Goal: Transaction & Acquisition: Purchase product/service

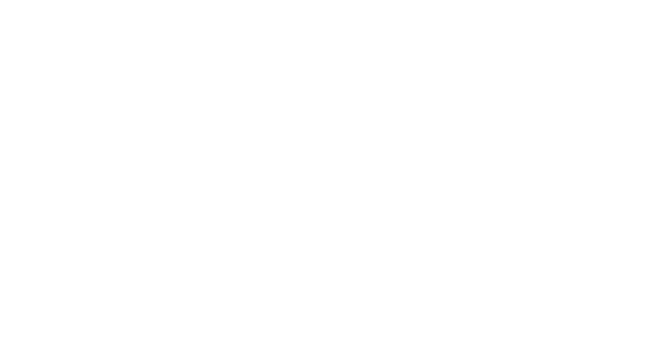
type input "[EMAIL_ADDRESS][DOMAIN_NAME]"
drag, startPoint x: 357, startPoint y: 176, endPoint x: 351, endPoint y: 177, distance: 6.5
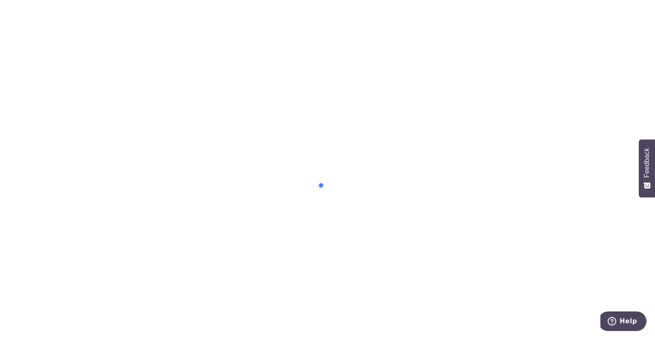
click at [368, 183] on div at bounding box center [357, 185] width 81 height 17
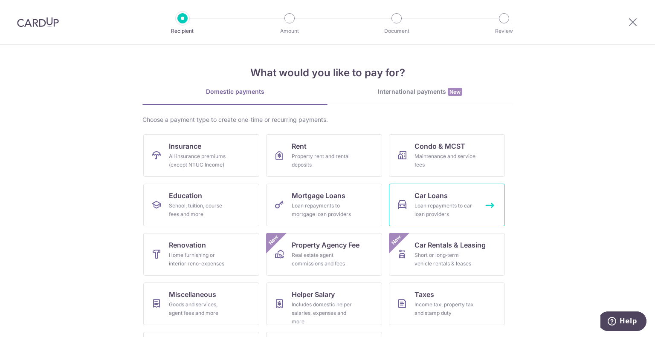
click at [434, 221] on link "Car Loans Loan repayments to car loan providers" at bounding box center [447, 205] width 116 height 43
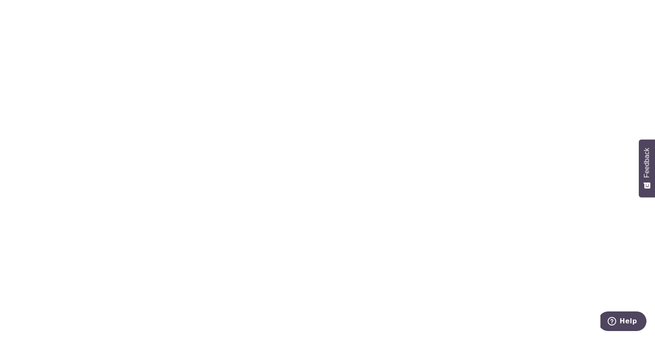
scroll to position [171, 0]
type input "450.00"
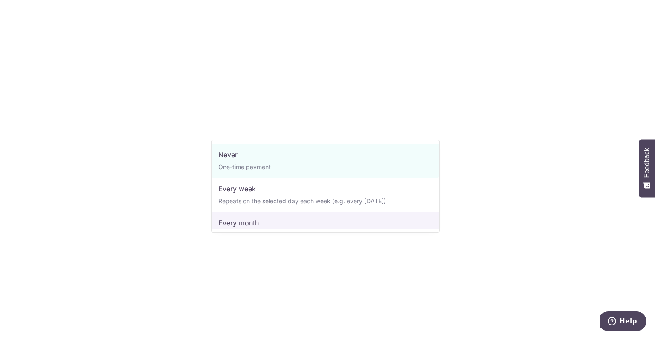
select select "3"
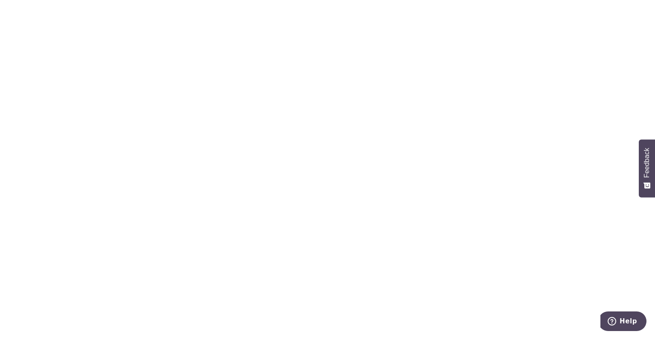
scroll to position [298, 0]
type input "[DATE]"
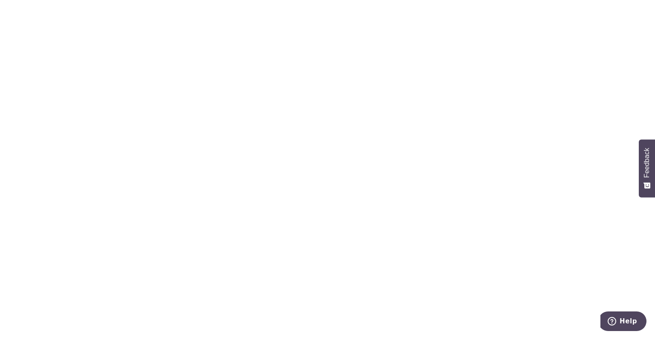
type input "22/12/2025"
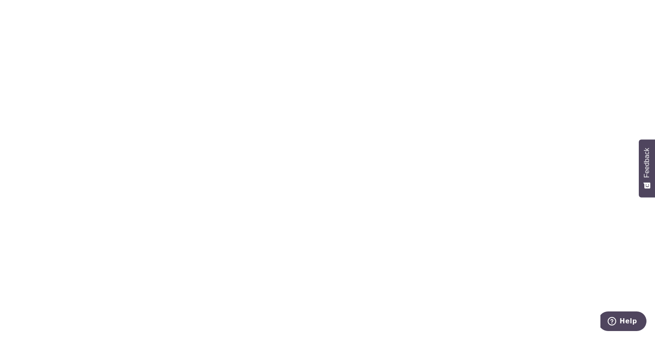
scroll to position [512, 0]
type input "CAR LOAN_UOB"
type input "3HOME25R"
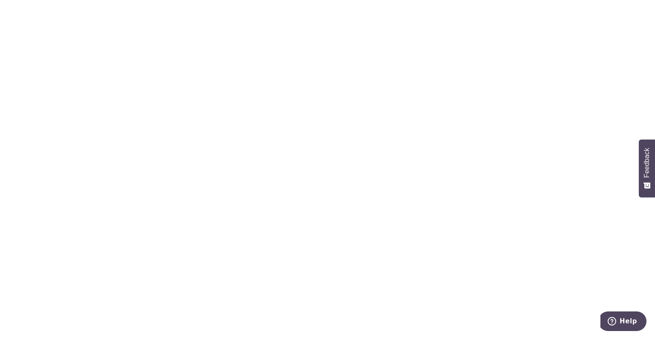
type input "Create Schedule"
type input "CAR LOAN UOB"
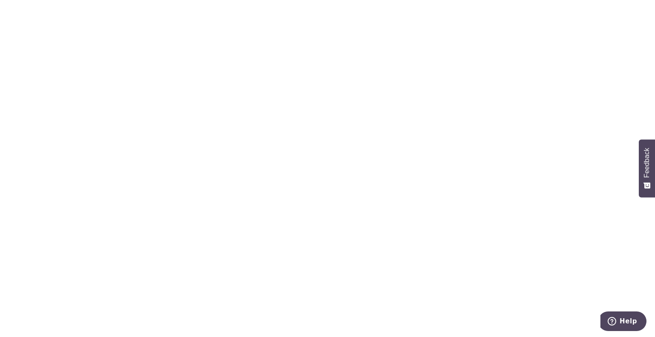
type input "Create Schedule"
drag, startPoint x: 305, startPoint y: 143, endPoint x: 276, endPoint y: 139, distance: 29.2
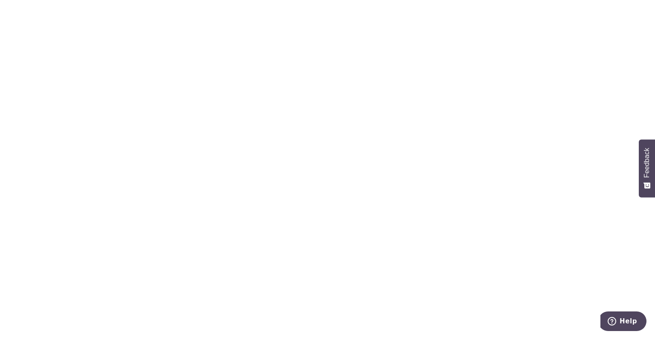
type input "Update Schedule"
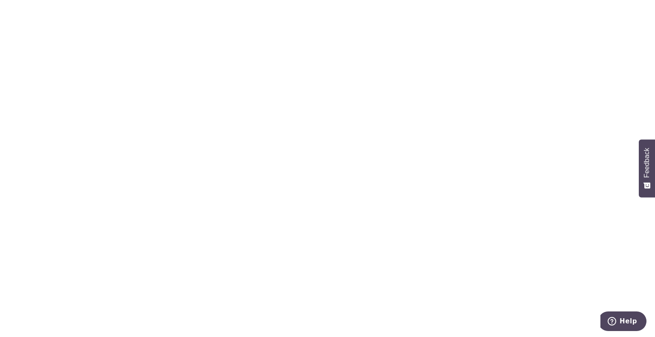
drag, startPoint x: 290, startPoint y: 100, endPoint x: 201, endPoint y: 90, distance: 89.7
click at [201, 90] on div "Tell us more about your payment Enter payment amount SGD 450.00 450.00 Select C…" at bounding box center [327, 308] width 655 height 822
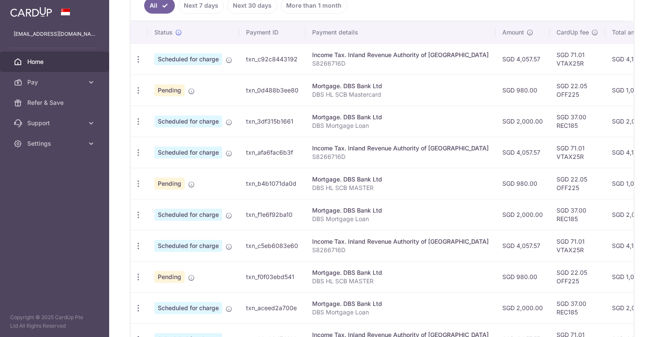
scroll to position [229, 0]
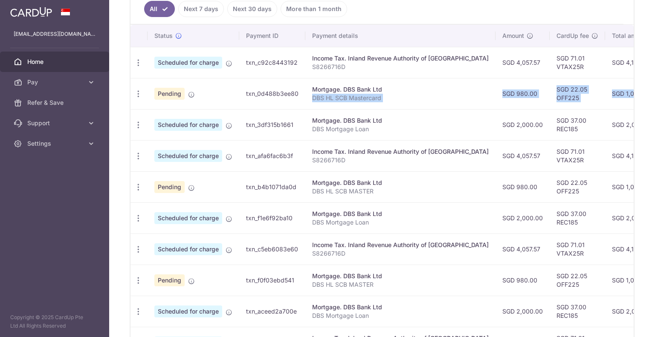
drag, startPoint x: 433, startPoint y: 93, endPoint x: 597, endPoint y: 95, distance: 163.3
click at [597, 95] on tr "Update payment Cancel payment Upload doc Pending txn_0d488b3ee80 Mortgage. DBS …" at bounding box center [479, 93] width 699 height 31
click at [495, 109] on td "SGD 2,000.00" at bounding box center [522, 124] width 54 height 31
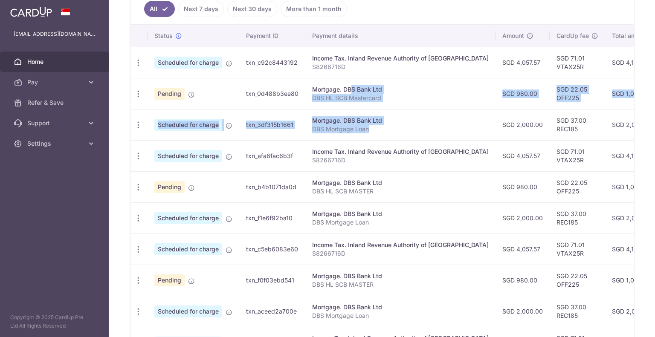
drag, startPoint x: 382, startPoint y: 130, endPoint x: 322, endPoint y: 87, distance: 73.7
click at [322, 87] on tbody "Update payment Cancel payment Scheduled for charge txn_c92c8443192 Income Tax. …" at bounding box center [479, 202] width 699 height 311
click at [453, 121] on div "Mortgage. DBS Bank Ltd" at bounding box center [400, 120] width 177 height 9
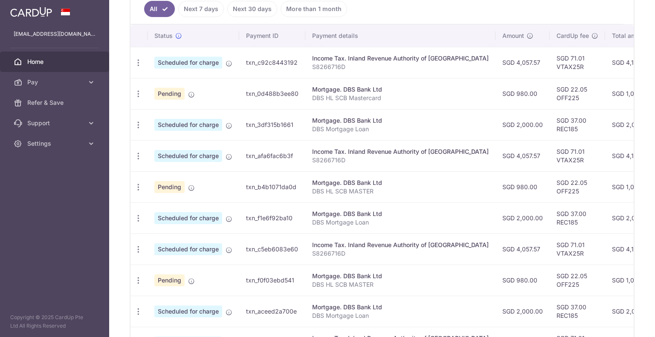
drag, startPoint x: 624, startPoint y: 124, endPoint x: 238, endPoint y: 120, distance: 385.9
click at [238, 120] on tr "Update payment Cancel payment Upload doc Scheduled for charge txn_3df315b1661 M…" at bounding box center [479, 124] width 699 height 31
click at [342, 133] on td "Mortgage. DBS Bank Ltd DBS Mortgage Loan" at bounding box center [400, 124] width 190 height 31
click at [138, 67] on icon "button" at bounding box center [138, 62] width 9 height 9
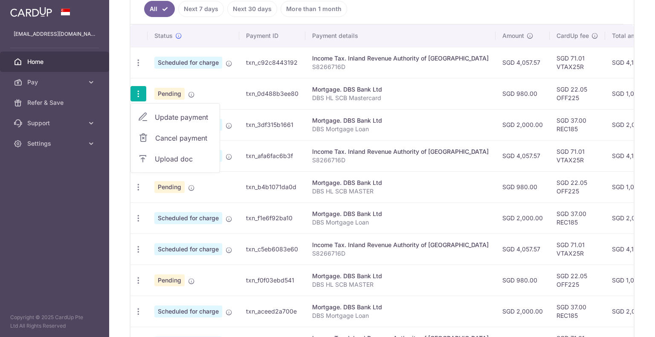
click at [182, 115] on span "Update payment" at bounding box center [184, 117] width 58 height 10
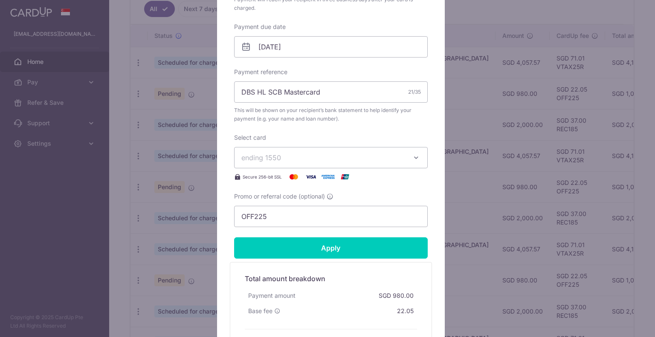
scroll to position [256, 0]
drag, startPoint x: 292, startPoint y: 217, endPoint x: 179, endPoint y: 217, distance: 112.6
click at [179, 217] on div "Edit payment By clicking apply, you will make changes to all payments to DBS Ba…" at bounding box center [327, 168] width 655 height 337
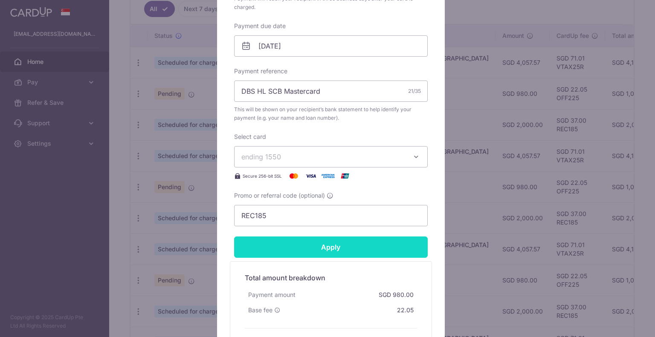
click at [319, 244] on input "Apply" at bounding box center [331, 247] width 194 height 21
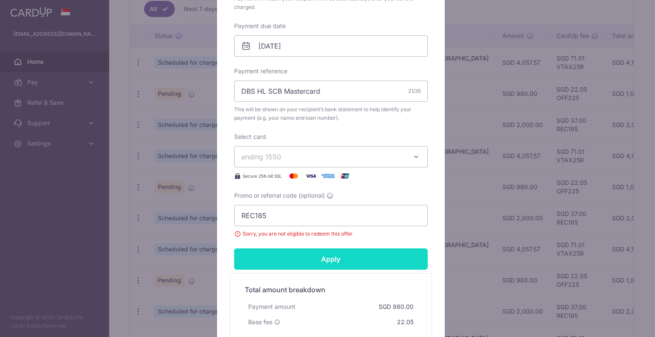
click at [307, 255] on input "Apply" at bounding box center [331, 259] width 194 height 21
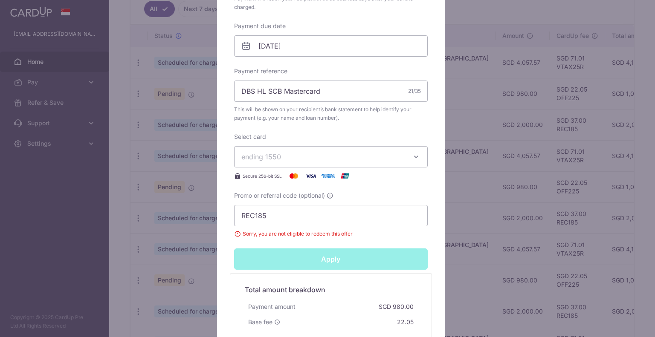
click at [307, 255] on div "Apply" at bounding box center [331, 259] width 204 height 21
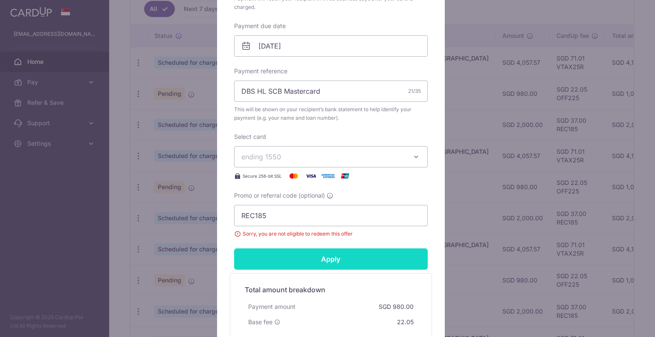
click at [307, 255] on input "Apply" at bounding box center [331, 259] width 194 height 21
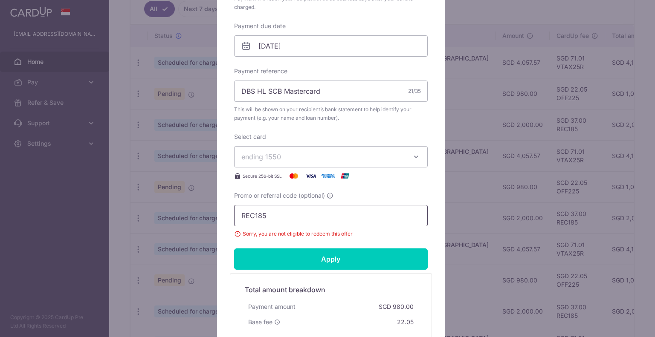
drag, startPoint x: 284, startPoint y: 211, endPoint x: 199, endPoint y: 216, distance: 85.4
click at [199, 216] on div "Edit payment By clicking apply, you will make changes to all payments to DBS Ba…" at bounding box center [327, 168] width 655 height 337
type input "0"
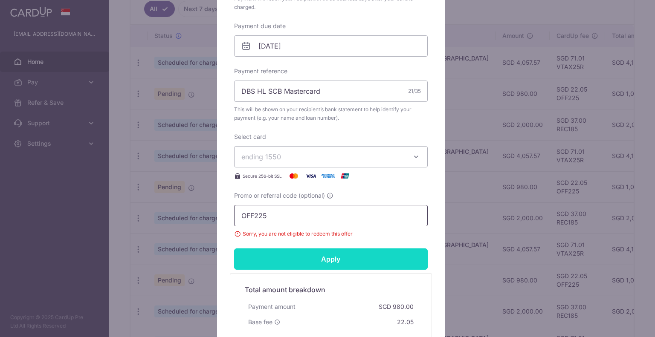
type input "OFF225"
click at [275, 249] on input "Apply" at bounding box center [331, 259] width 194 height 21
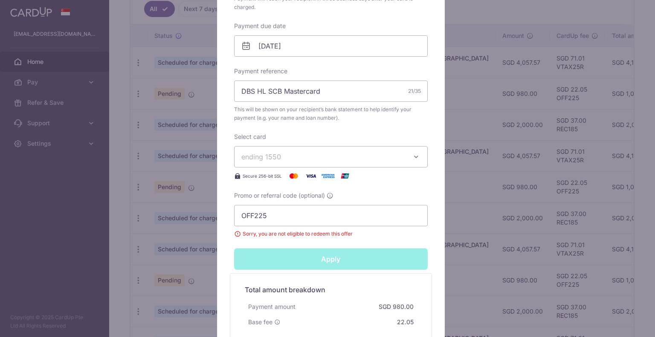
type input "Successfully Applied"
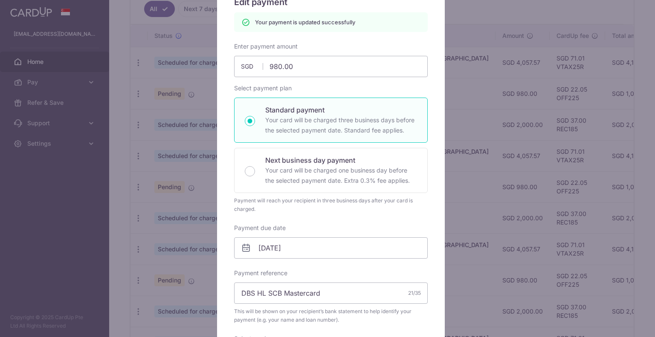
scroll to position [0, 0]
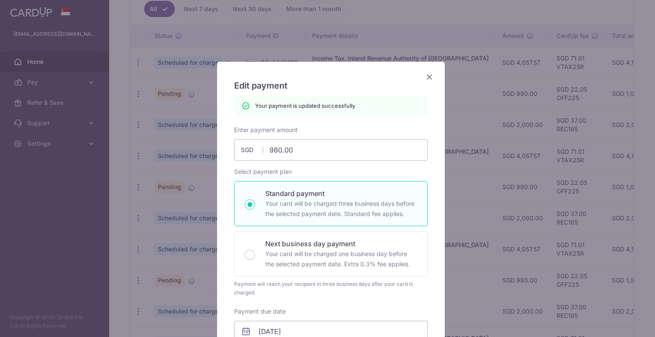
click at [424, 78] on icon "Close" at bounding box center [429, 77] width 10 height 11
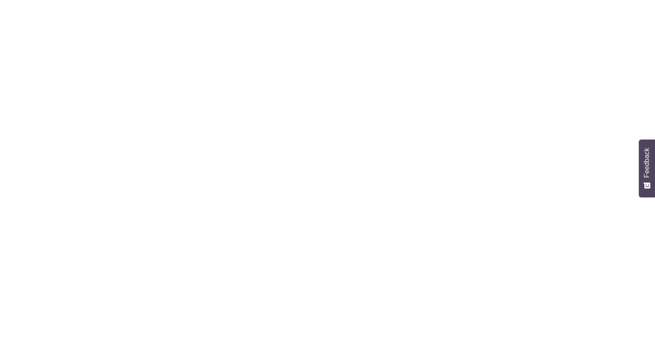
scroll to position [181, 0]
radio input "true"
type input "980.00"
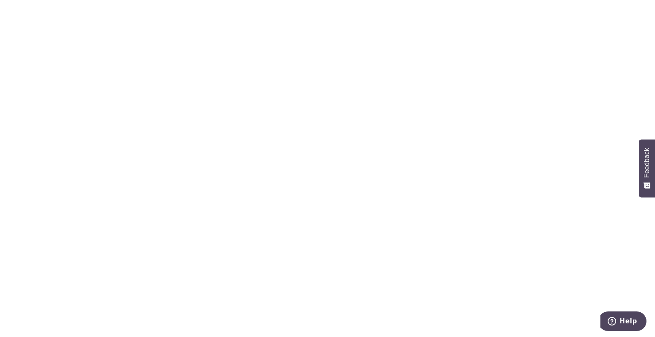
type input "22/09/2025"
type input "DBS HL SCB Mastercard"
type input "OFF225"
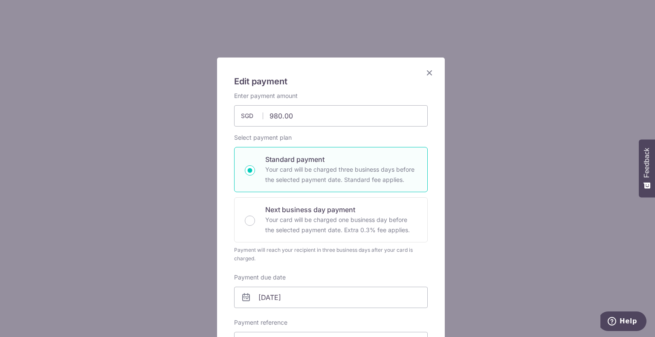
scroll to position [0, 0]
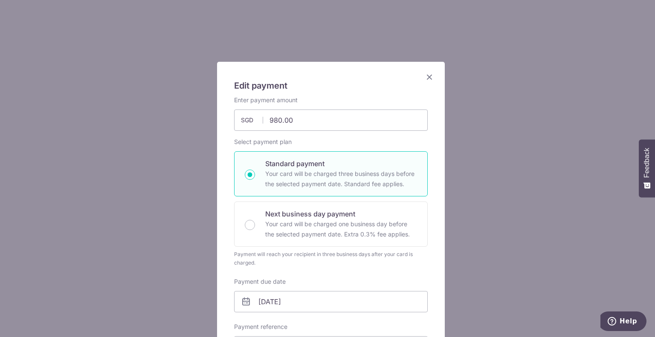
click at [424, 79] on icon "Close" at bounding box center [429, 77] width 10 height 11
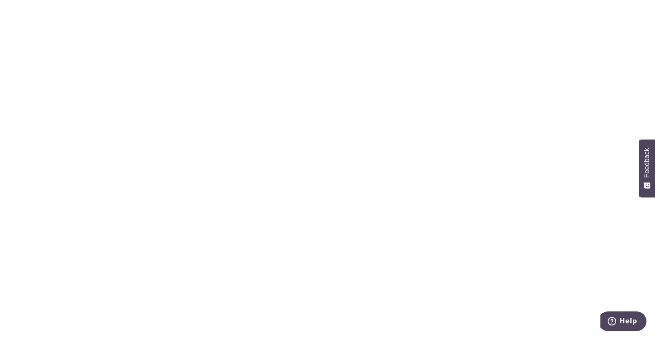
radio input "true"
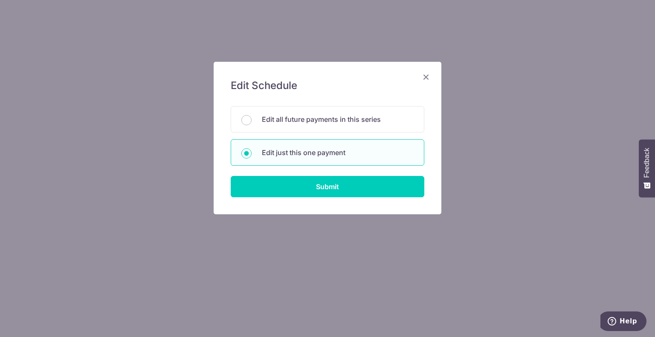
click at [427, 77] on icon "Close" at bounding box center [426, 77] width 10 height 11
